Goal: Task Accomplishment & Management: Complete application form

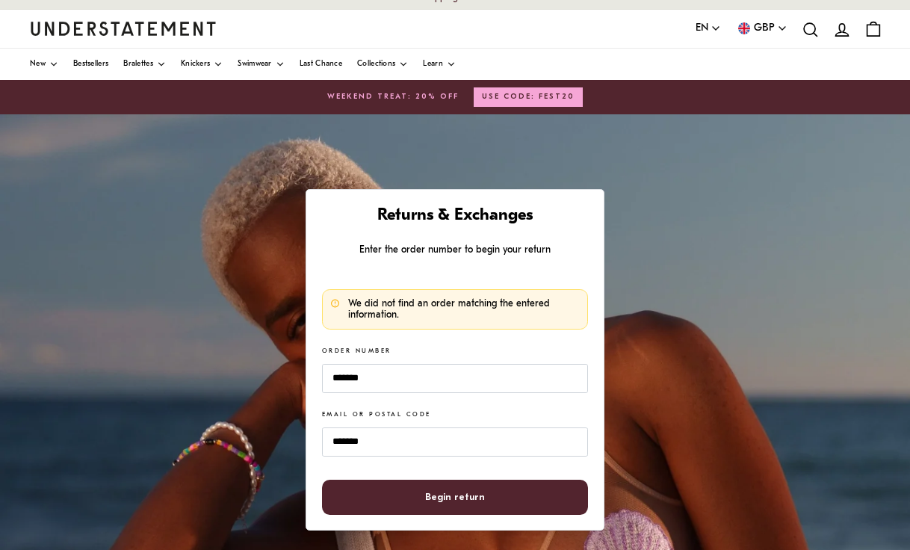
scroll to position [14, 0]
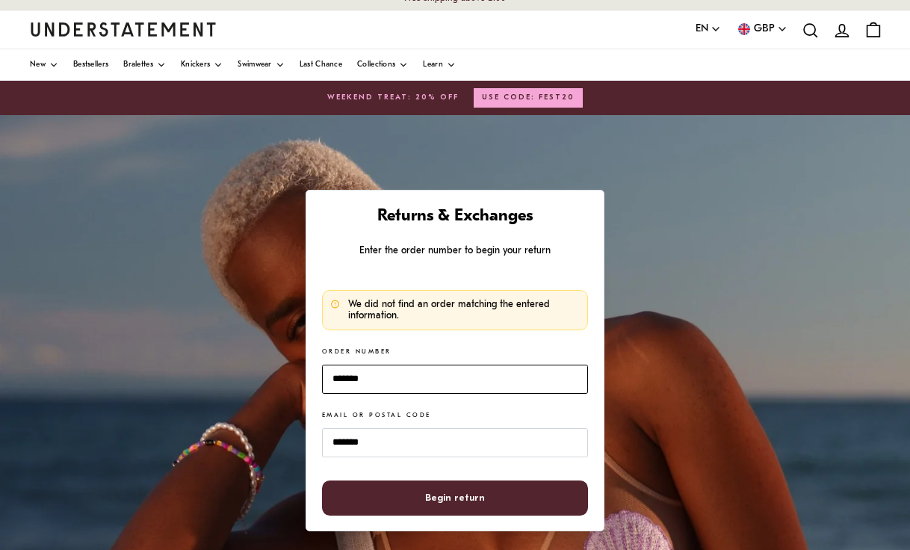
click at [335, 371] on input "*******" at bounding box center [455, 379] width 266 height 29
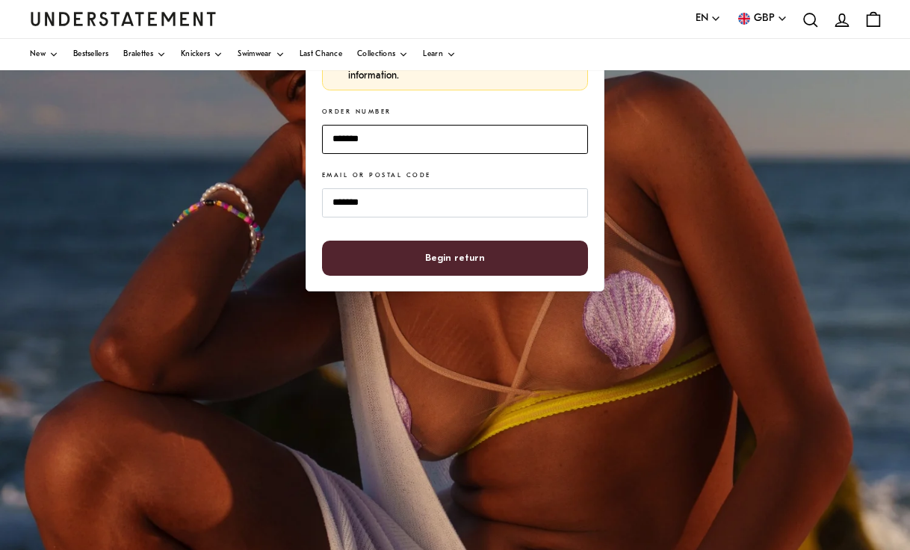
scroll to position [254, 0]
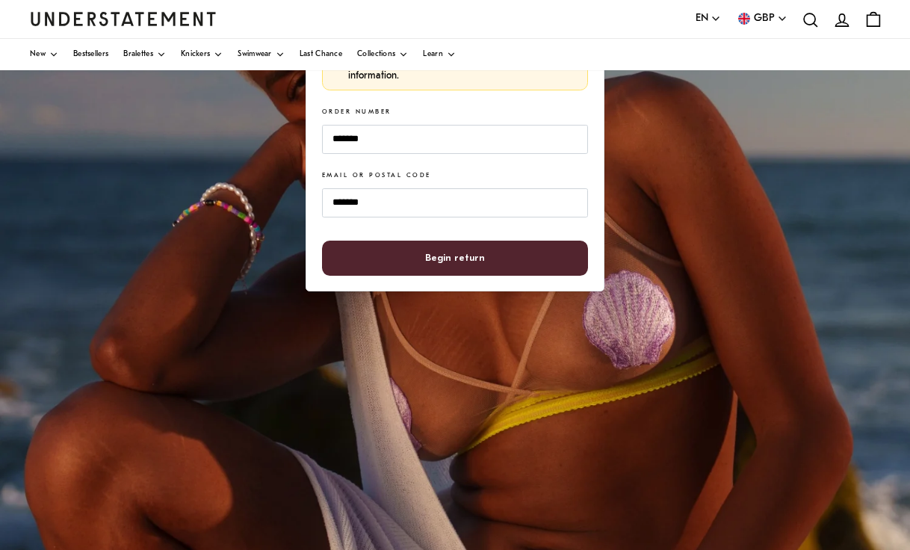
click at [557, 253] on span "Begin return" at bounding box center [455, 258] width 234 height 34
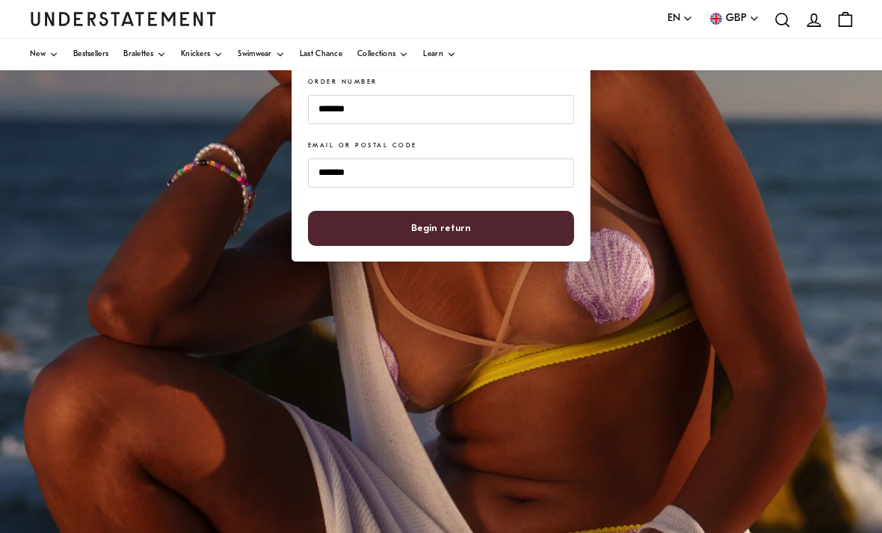
scroll to position [274, 0]
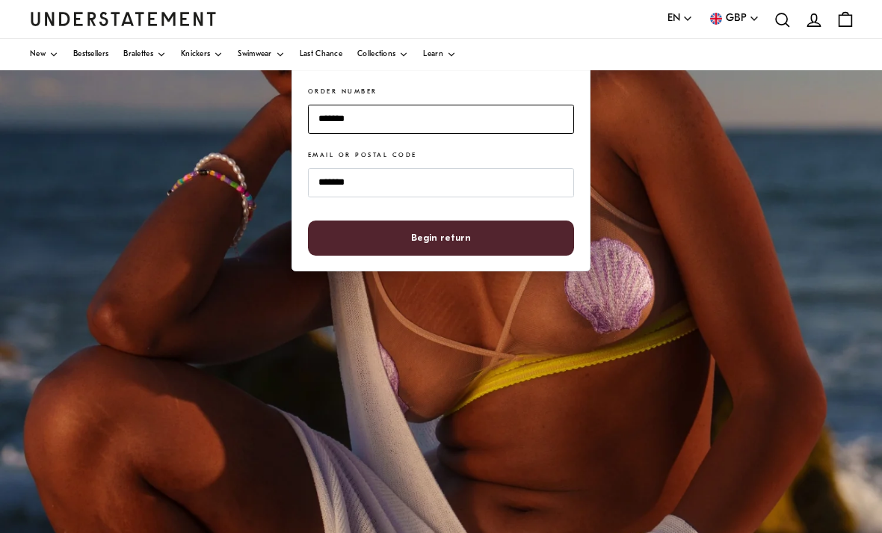
click at [475, 118] on input "*******" at bounding box center [441, 119] width 266 height 29
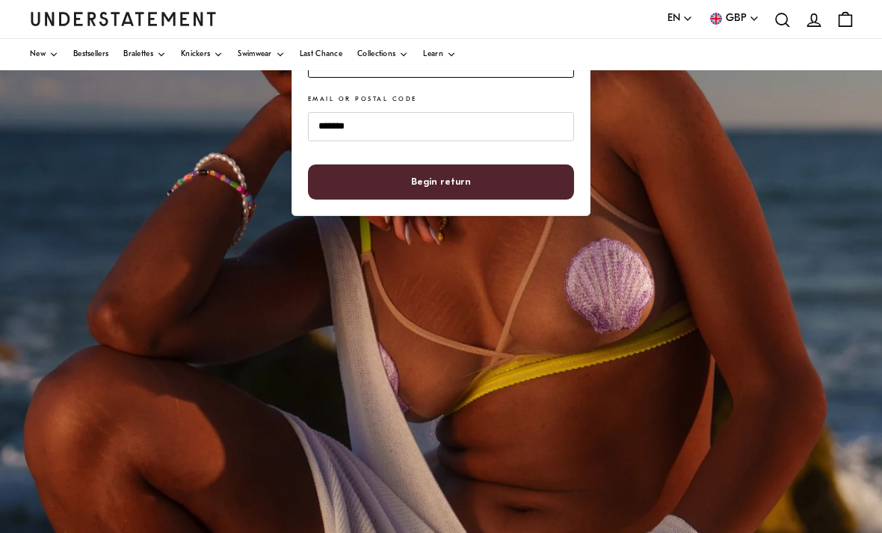
type input "*"
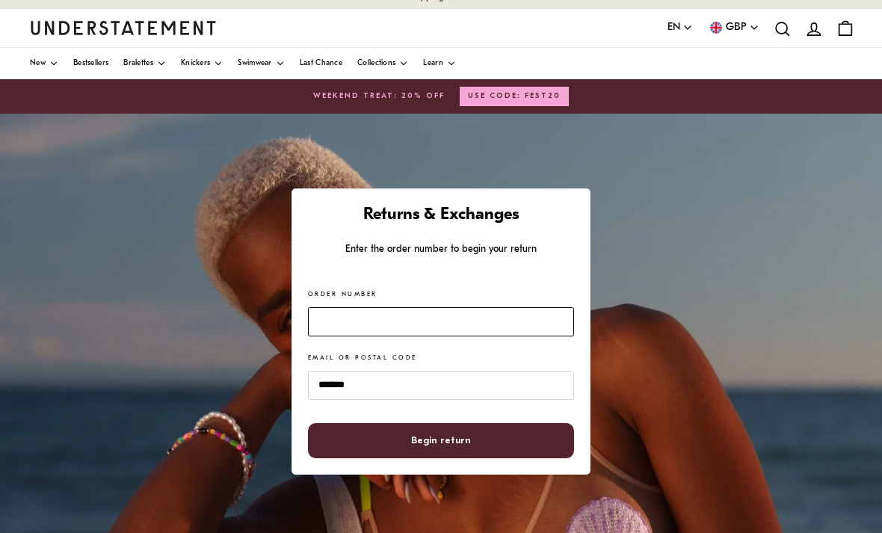
scroll to position [0, 0]
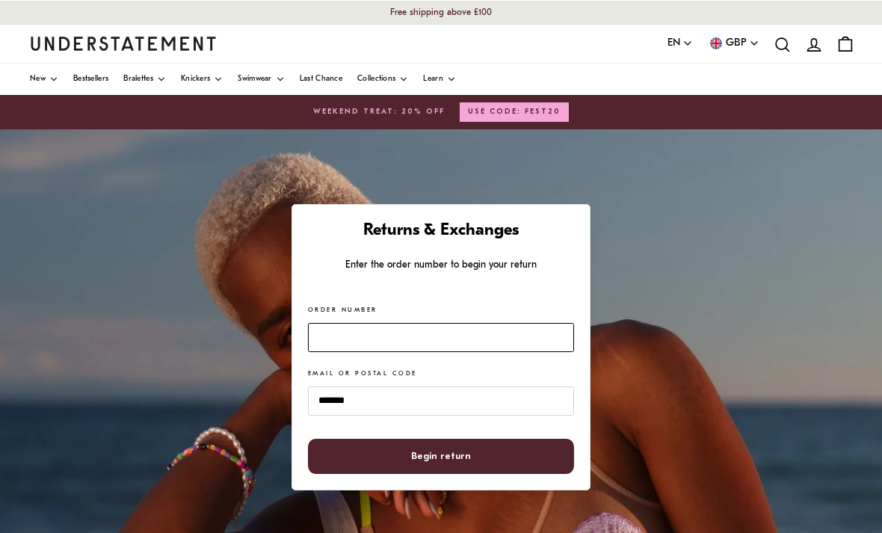
click at [482, 330] on input "Order Number" at bounding box center [441, 337] width 266 height 29
type input "*******"
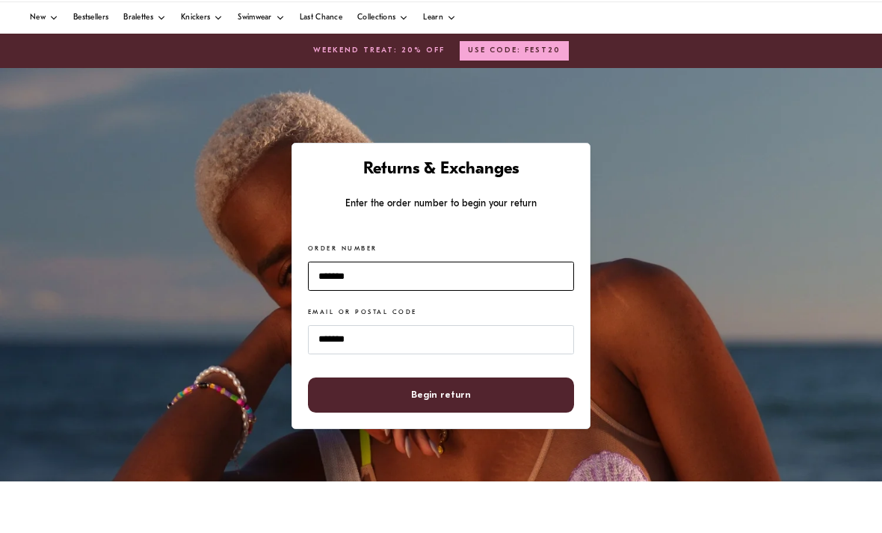
scroll to position [29, 0]
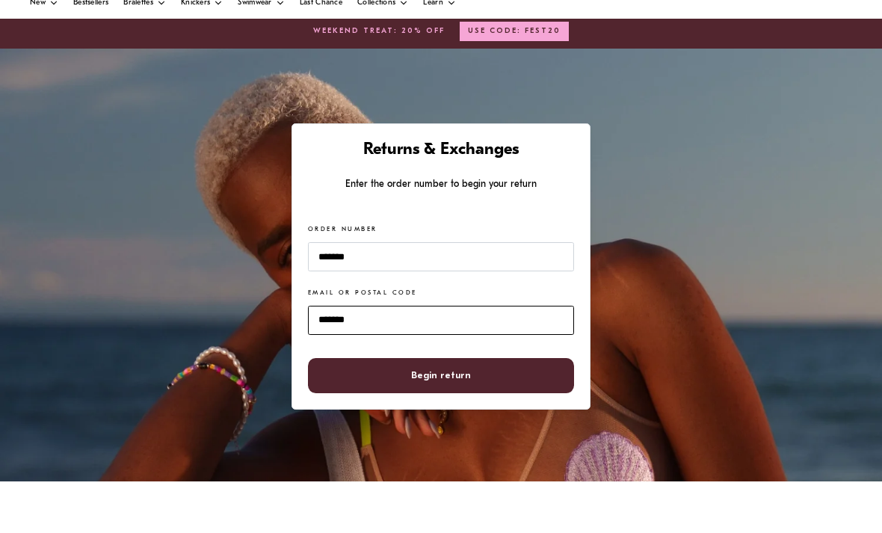
click at [323, 357] on input "*******" at bounding box center [441, 371] width 266 height 29
click at [493, 410] on span "Begin return" at bounding box center [441, 427] width 234 height 34
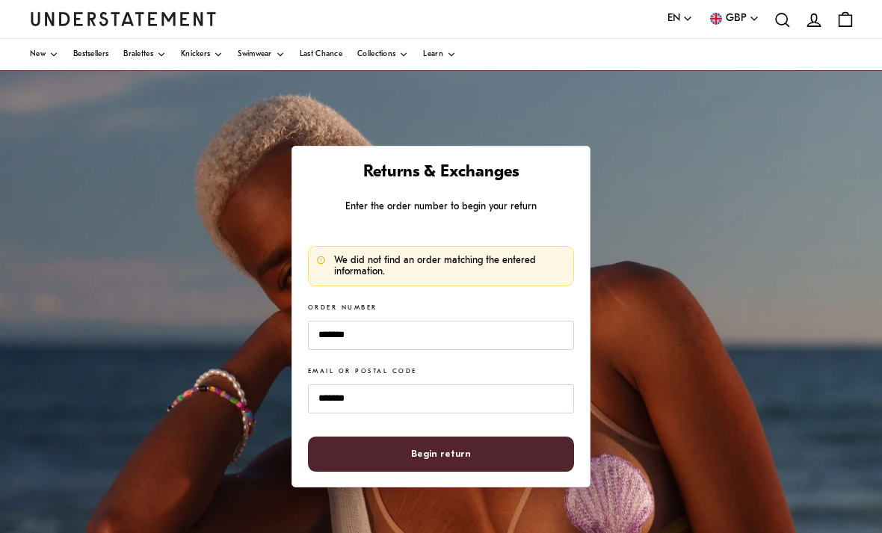
scroll to position [59, 0]
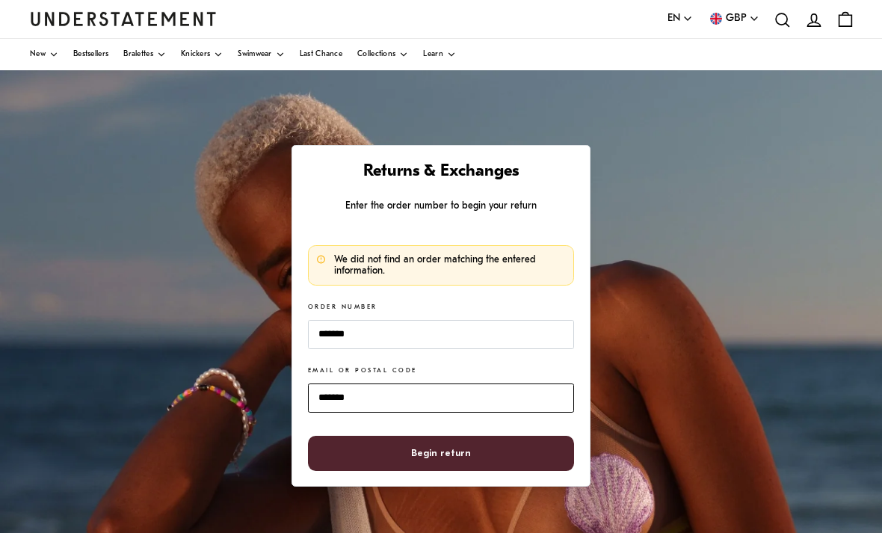
click at [471, 393] on input "*******" at bounding box center [441, 397] width 266 height 29
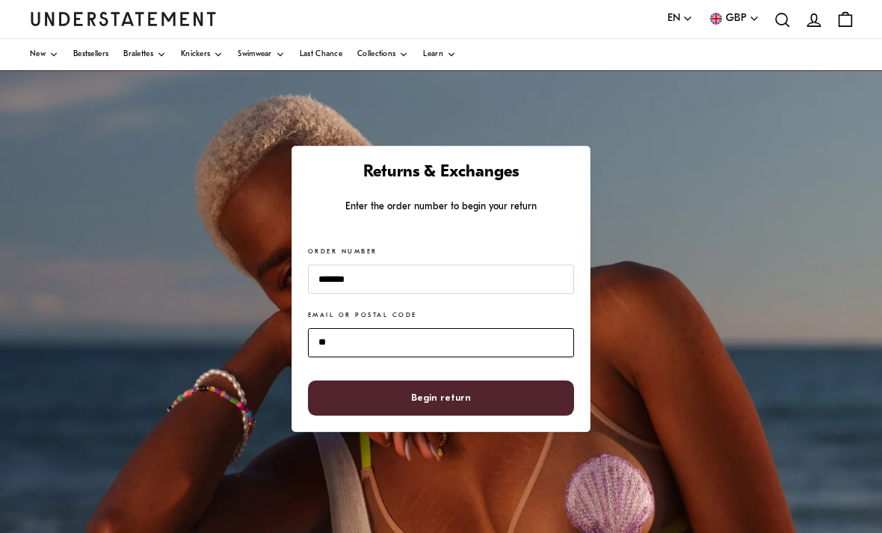
type input "*"
type input "******"
click at [507, 395] on span "Begin return" at bounding box center [441, 398] width 234 height 34
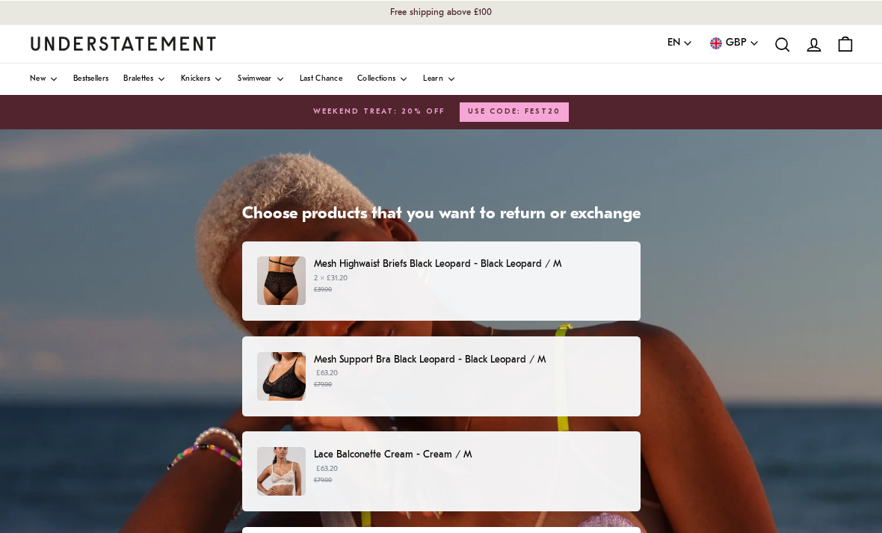
click at [588, 368] on p "£63.20 £79.00" at bounding box center [469, 379] width 311 height 22
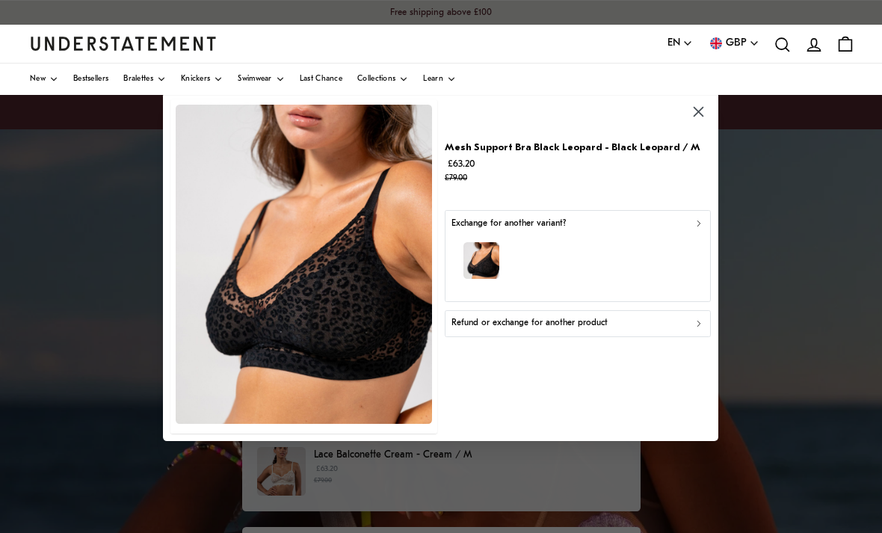
click at [692, 378] on div "Mesh Support Bra Black Leopard - Black Leopard / M £63.20 £79.00 Exchange for a…" at bounding box center [578, 265] width 266 height 333
click at [662, 382] on div "Mesh Support Bra Black Leopard - Black Leopard / M £63.20 £79.00 Exchange for a…" at bounding box center [578, 265] width 266 height 333
click at [575, 383] on div "Mesh Support Bra Black Leopard - Black Leopard / M £63.20 £79.00 Exchange for a…" at bounding box center [578, 265] width 266 height 333
click at [705, 383] on div "Mesh Support Bra Black Leopard - Black Leopard / M £63.20 £79.00 Exchange for a…" at bounding box center [578, 265] width 266 height 333
click at [697, 287] on div "button" at bounding box center [577, 262] width 253 height 65
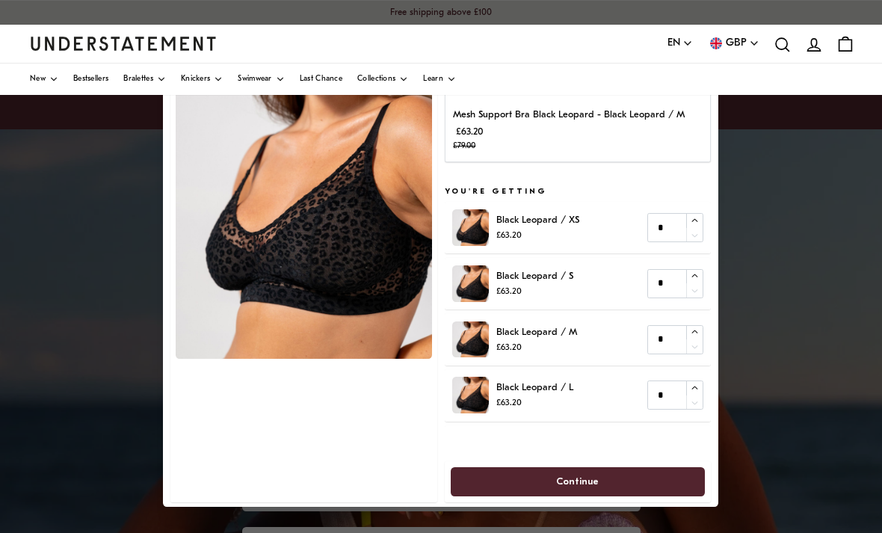
click at [674, 202] on div "Black Leopard / XS £63.20 *" at bounding box center [578, 228] width 266 height 52
click at [518, 180] on div "You're returning Mesh Support Bra Black Leopard - Black Leopard / M £63.20 £79.…" at bounding box center [578, 267] width 266 height 467
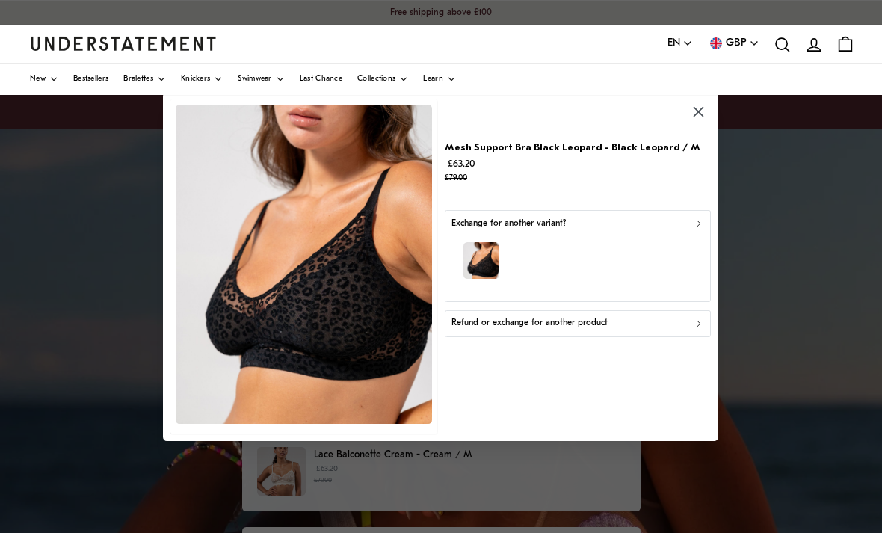
click at [692, 332] on button "Refund or exchange for another product" at bounding box center [578, 322] width 266 height 27
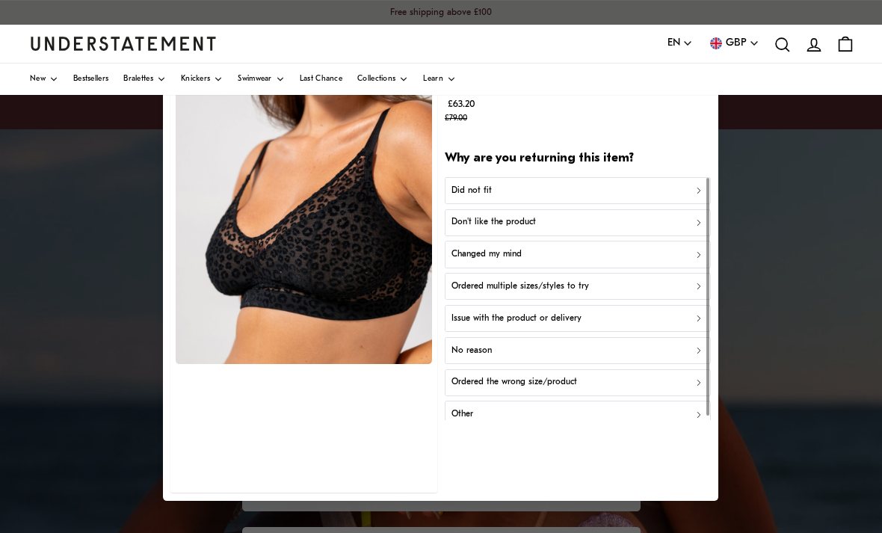
click at [690, 191] on div "Did not fit" at bounding box center [577, 191] width 253 height 14
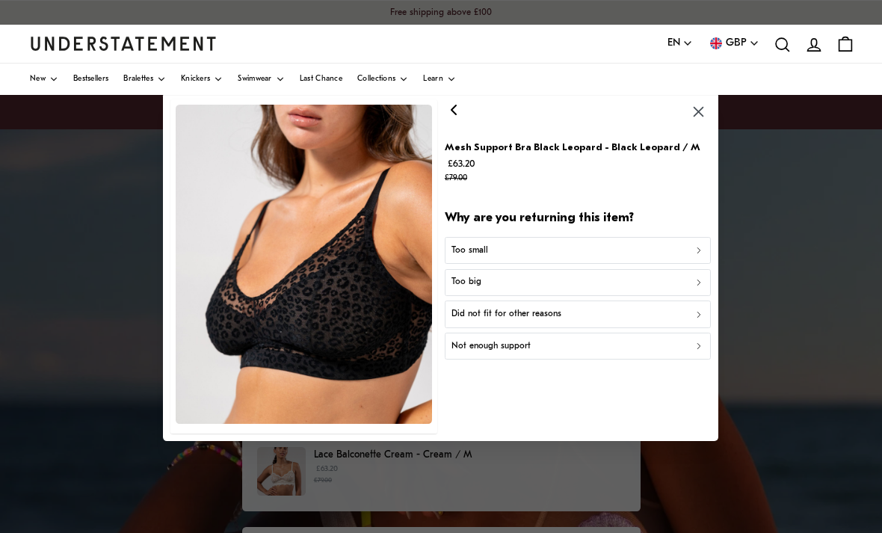
click at [551, 316] on p "Did not fit for other reasons" at bounding box center [506, 314] width 110 height 14
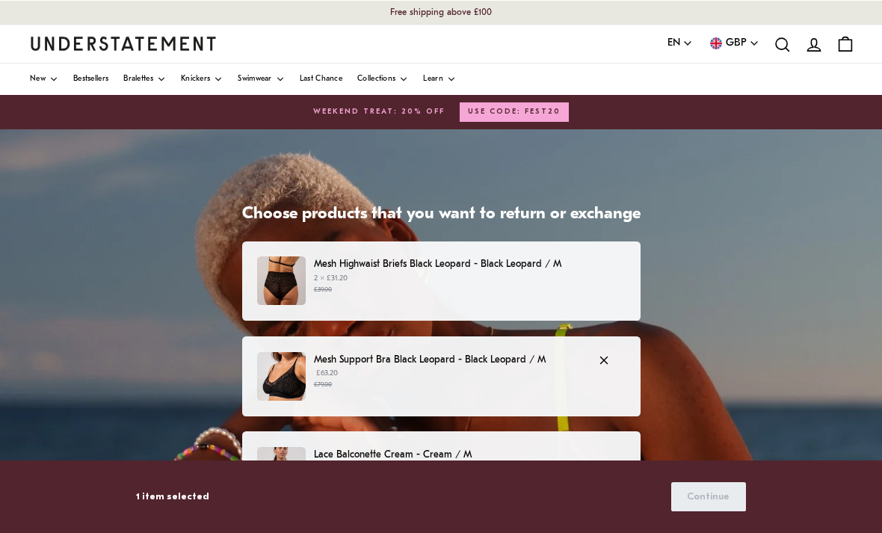
click at [536, 262] on p "Mesh Highwaist Briefs Black Leopard - Black Leopard / M" at bounding box center [469, 264] width 311 height 16
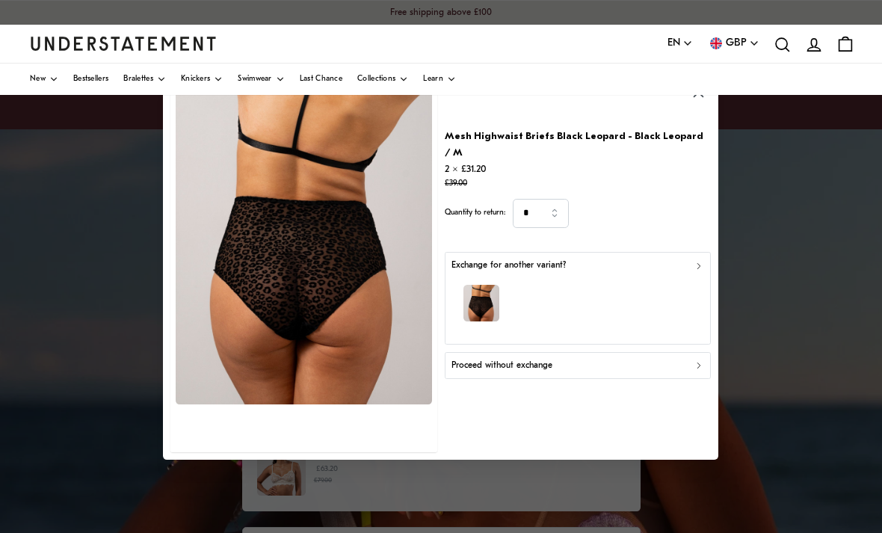
click at [683, 359] on div "Proceed without exchange" at bounding box center [577, 366] width 253 height 14
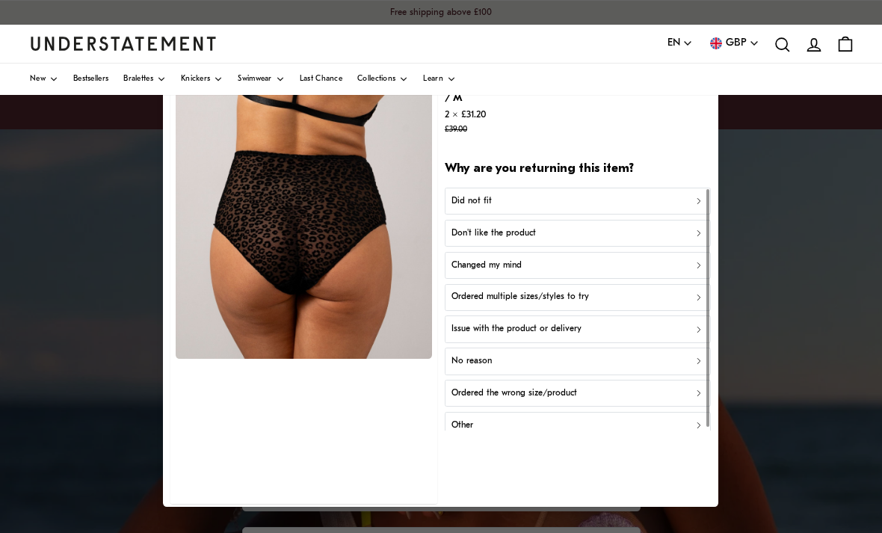
click at [699, 230] on icon "button" at bounding box center [699, 232] width 3 height 5
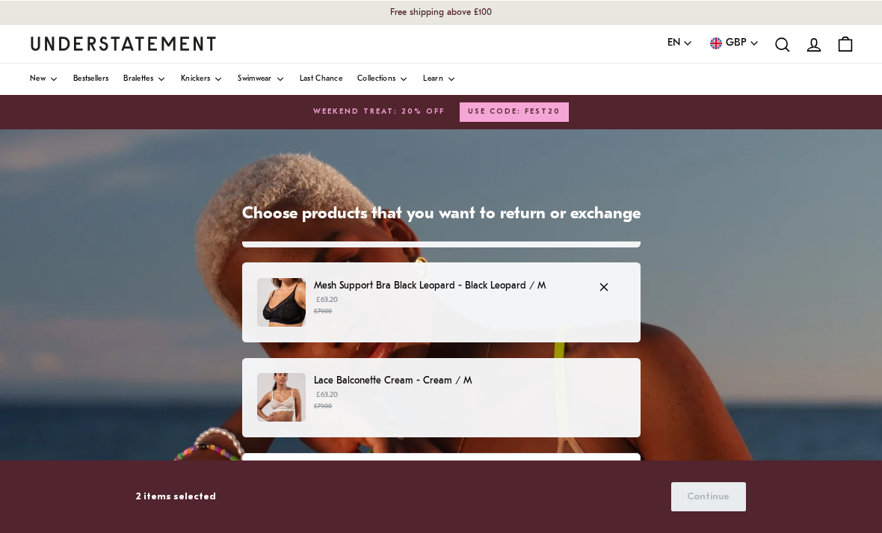
scroll to position [74, 0]
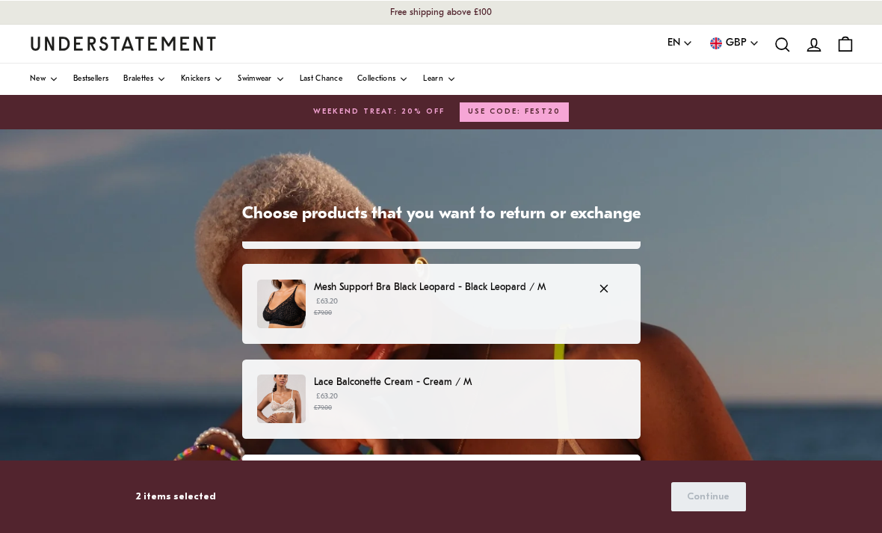
click at [462, 391] on p "£63.20 £79.00" at bounding box center [469, 402] width 311 height 22
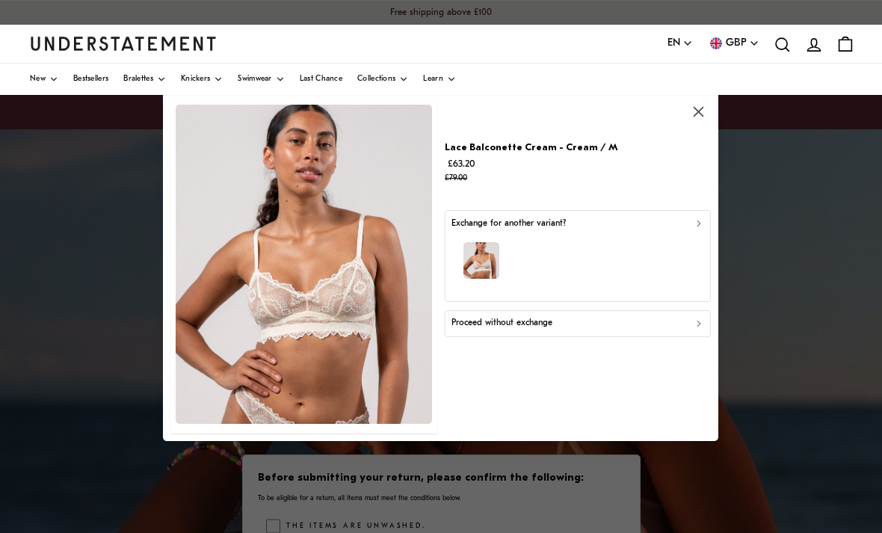
click at [683, 327] on div "Proceed without exchange" at bounding box center [577, 323] width 253 height 14
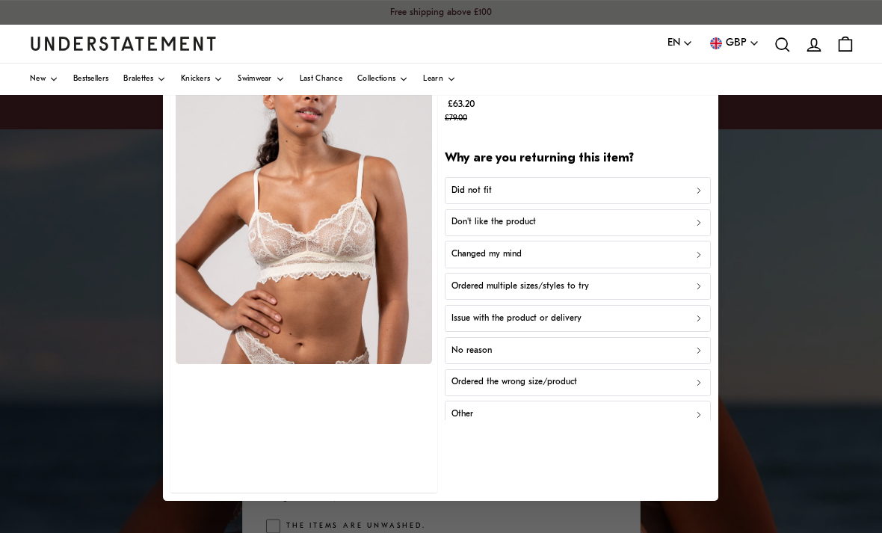
click at [661, 192] on div "Did not fit" at bounding box center [577, 191] width 253 height 14
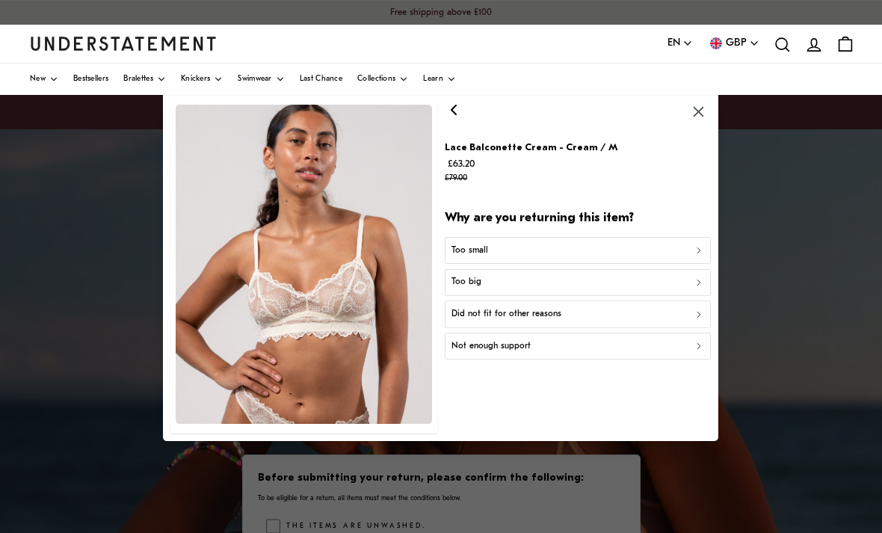
click at [614, 312] on div "Did not fit for other reasons" at bounding box center [577, 314] width 253 height 14
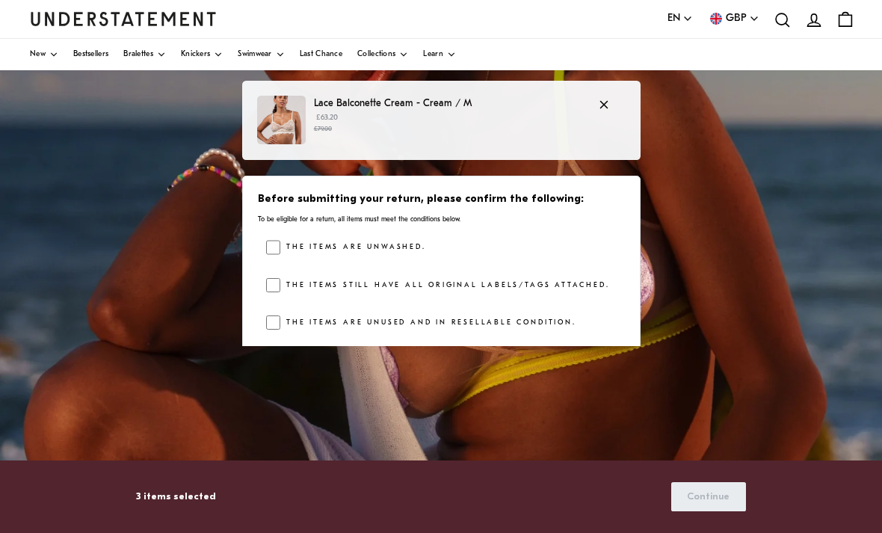
scroll to position [296, 0]
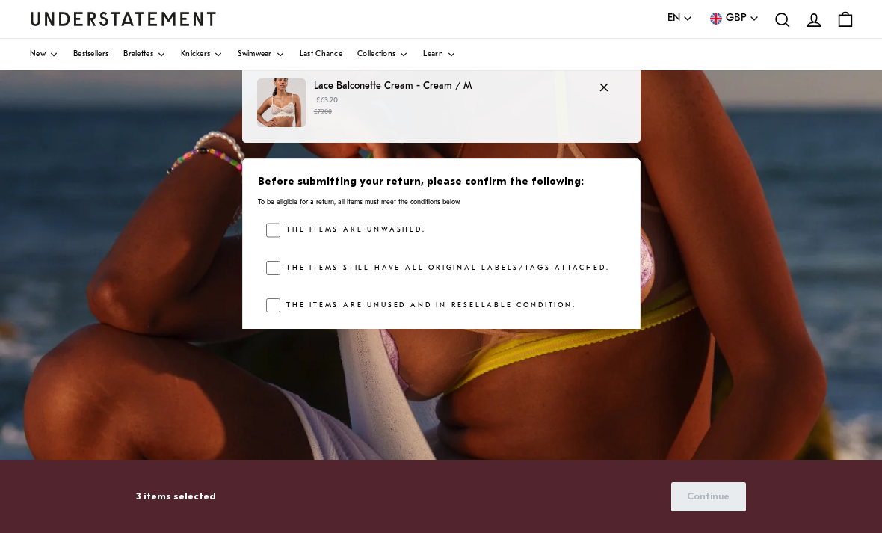
click at [280, 262] on label "The items still have all original labels/tags attached." at bounding box center [444, 268] width 329 height 15
click at [705, 510] on span "Continue" at bounding box center [708, 497] width 43 height 28
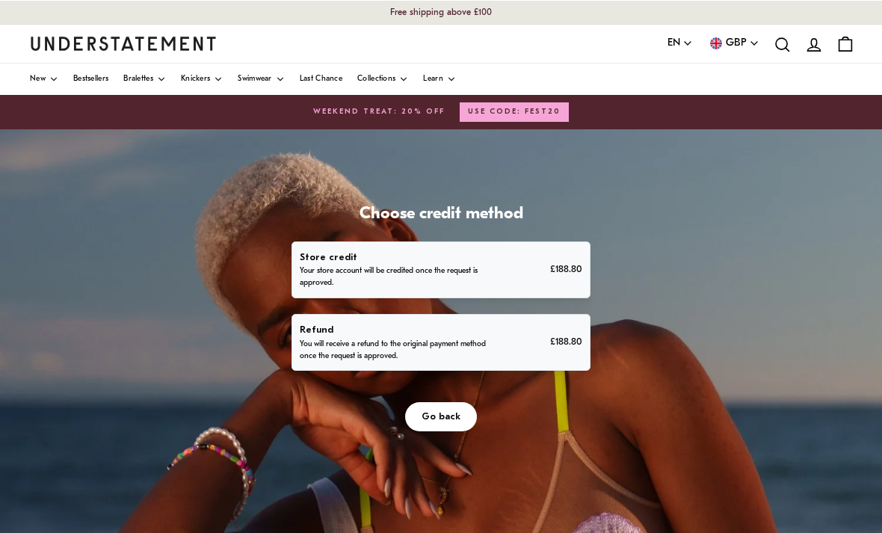
click at [341, 341] on p "You will receive a refund to the original payment method once the request is ap…" at bounding box center [394, 350] width 188 height 24
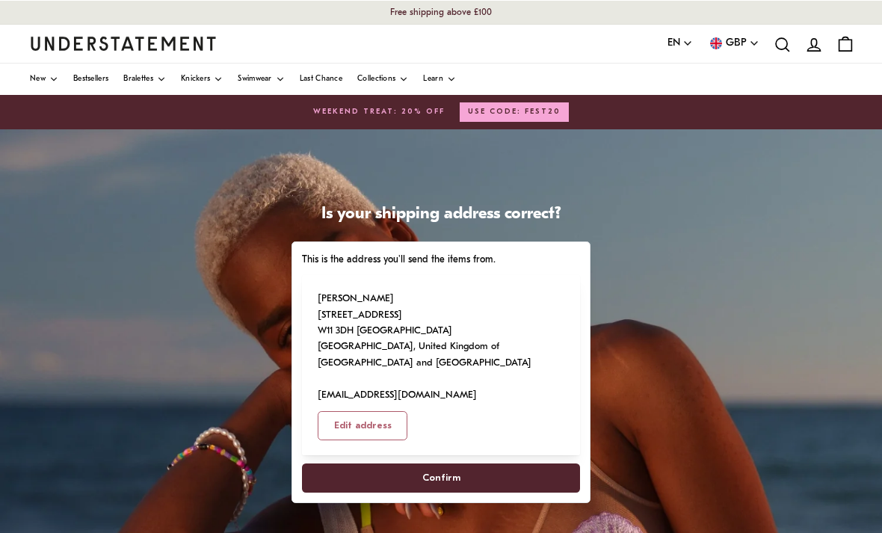
click at [338, 465] on span "Confirm" at bounding box center [440, 478] width 245 height 28
select select "**"
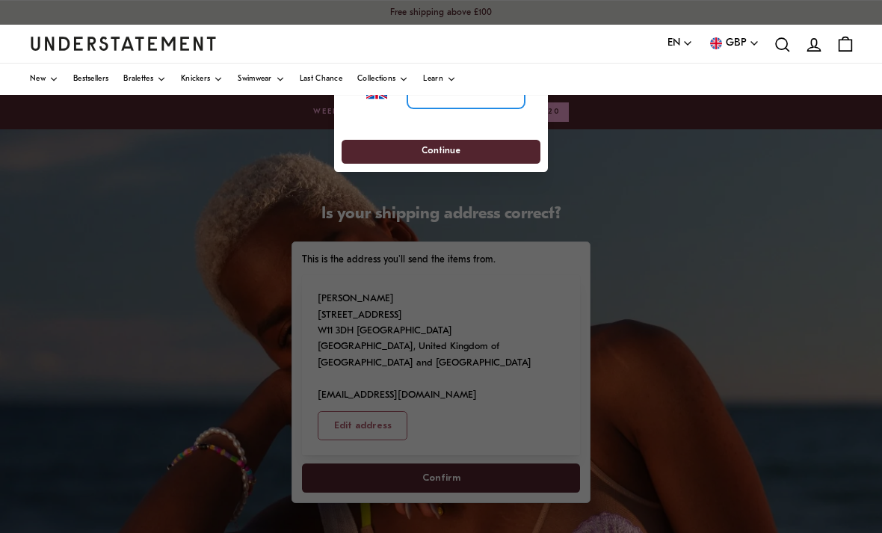
click at [489, 106] on input "tel" at bounding box center [465, 91] width 117 height 33
type input "**********"
click at [495, 157] on span "Continue" at bounding box center [440, 151] width 171 height 23
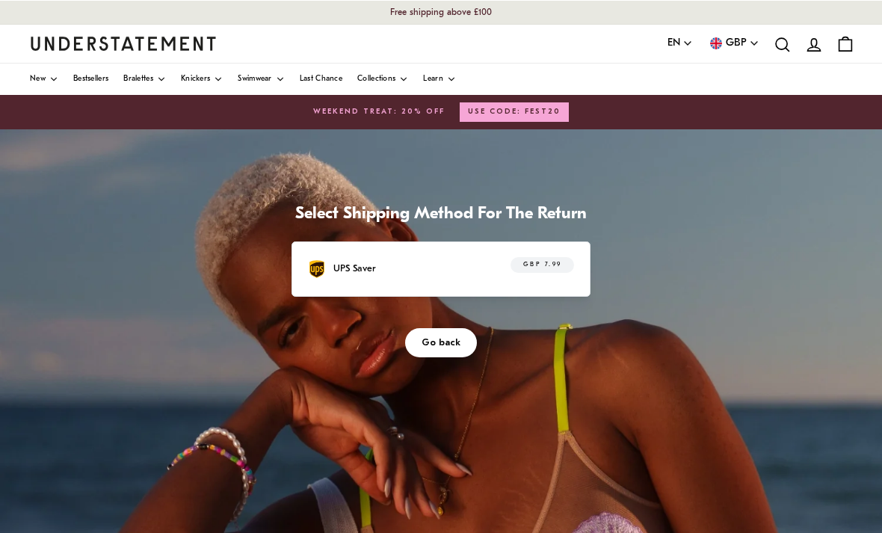
click at [333, 272] on p "UPS Saver" at bounding box center [354, 269] width 43 height 16
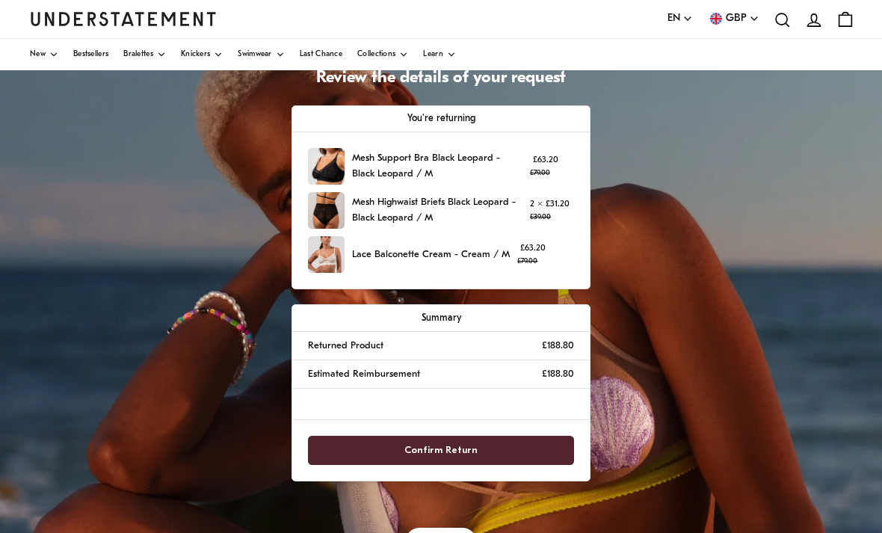
scroll to position [136, 0]
click at [504, 448] on span "Confirm Return" at bounding box center [441, 450] width 234 height 28
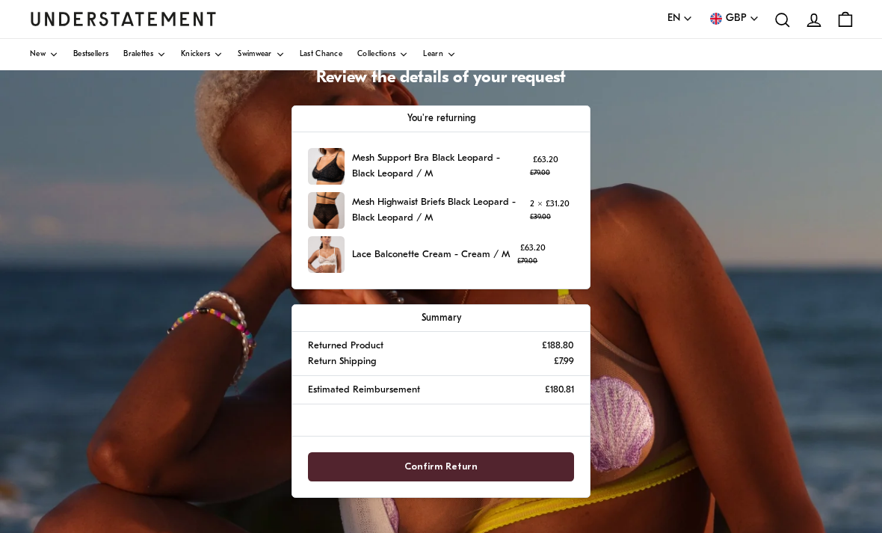
click at [475, 459] on span "Confirm Return" at bounding box center [441, 467] width 234 height 28
